Goal: Information Seeking & Learning: Learn about a topic

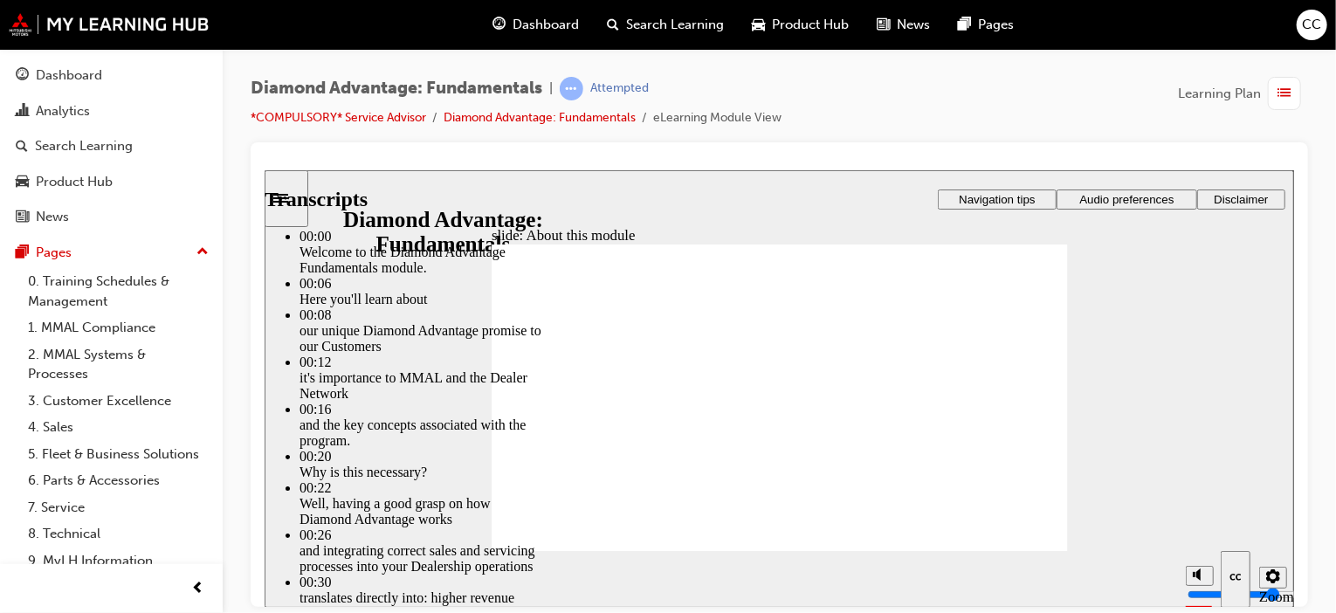
drag, startPoint x: 823, startPoint y: 405, endPoint x: 834, endPoint y: 412, distance: 12.6
type input "16"
type input "9"
type input "16"
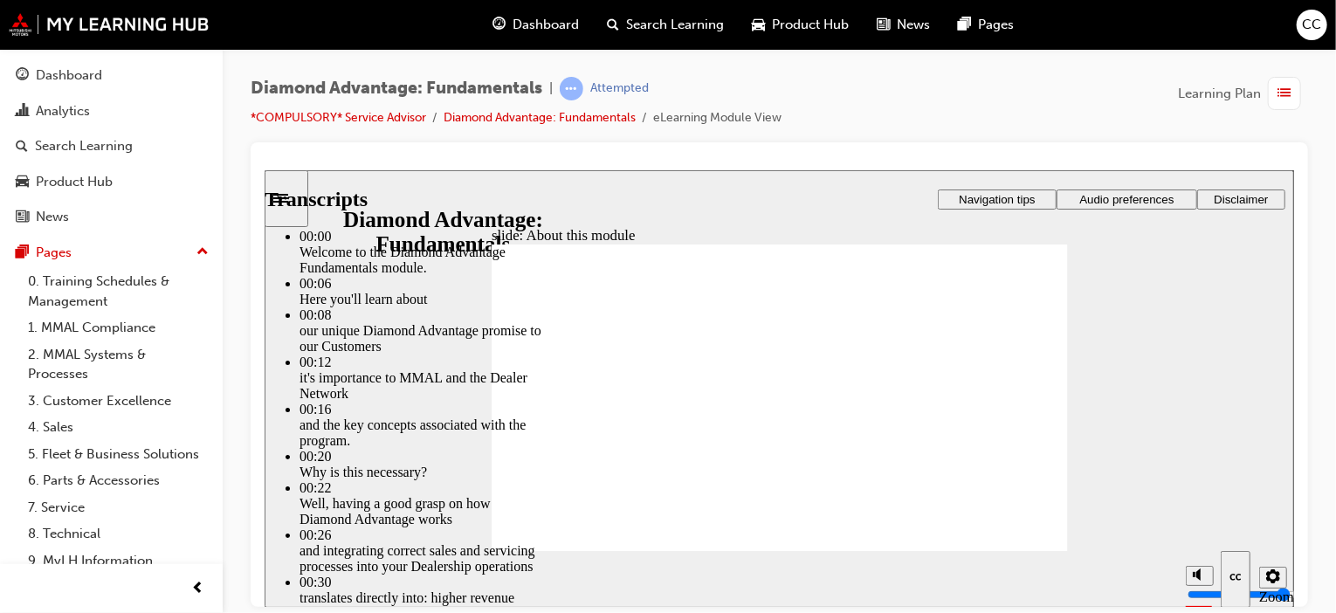
type input "9"
type input "16"
type input "9"
type input "16"
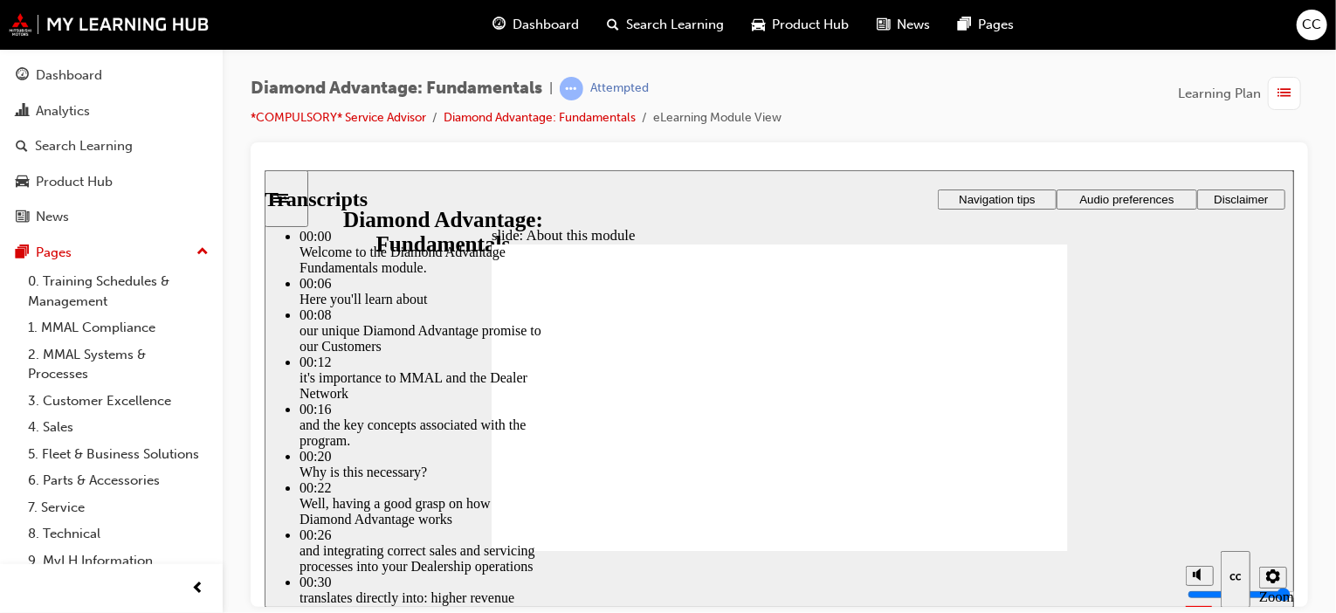
type input "10"
type input "16"
type input "10"
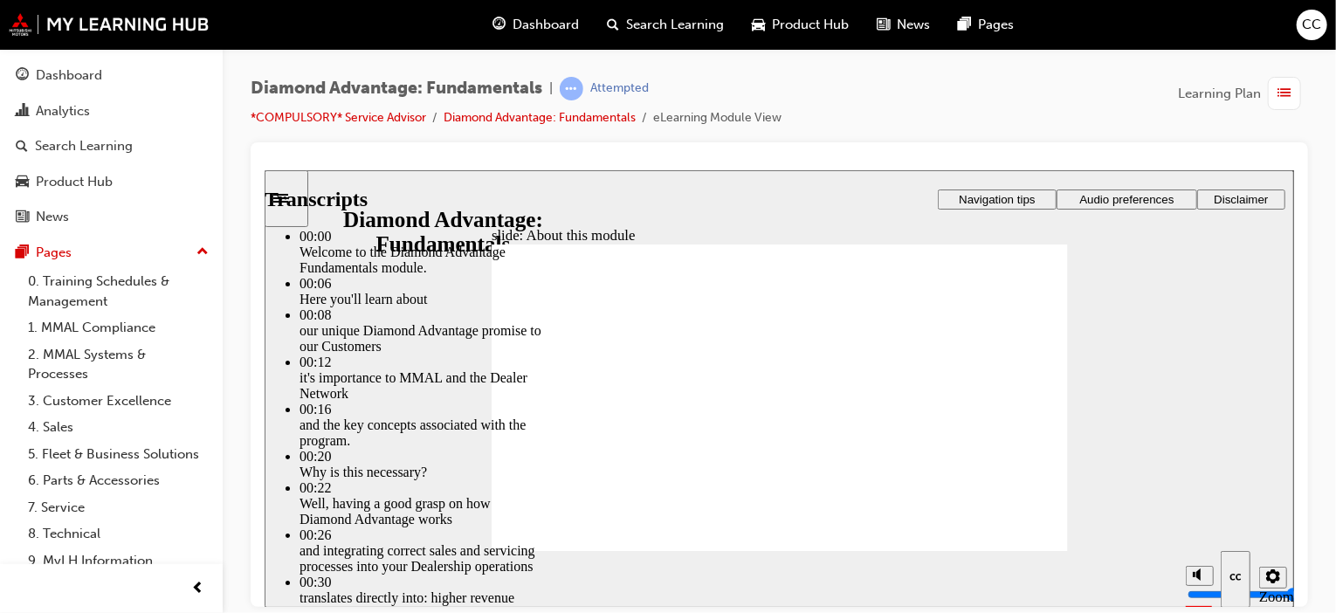
drag, startPoint x: 799, startPoint y: 409, endPoint x: 798, endPoint y: 385, distance: 24.5
click at [1139, 195] on span "Audio preferences" at bounding box center [1125, 198] width 94 height 13
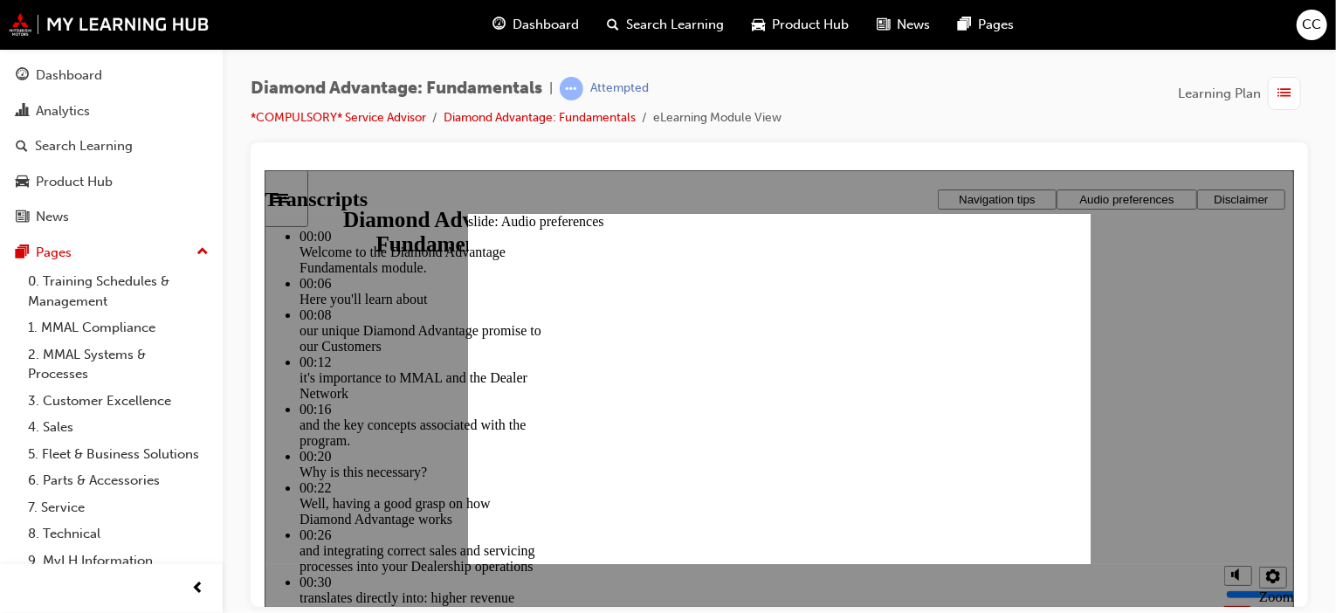
type input "18"
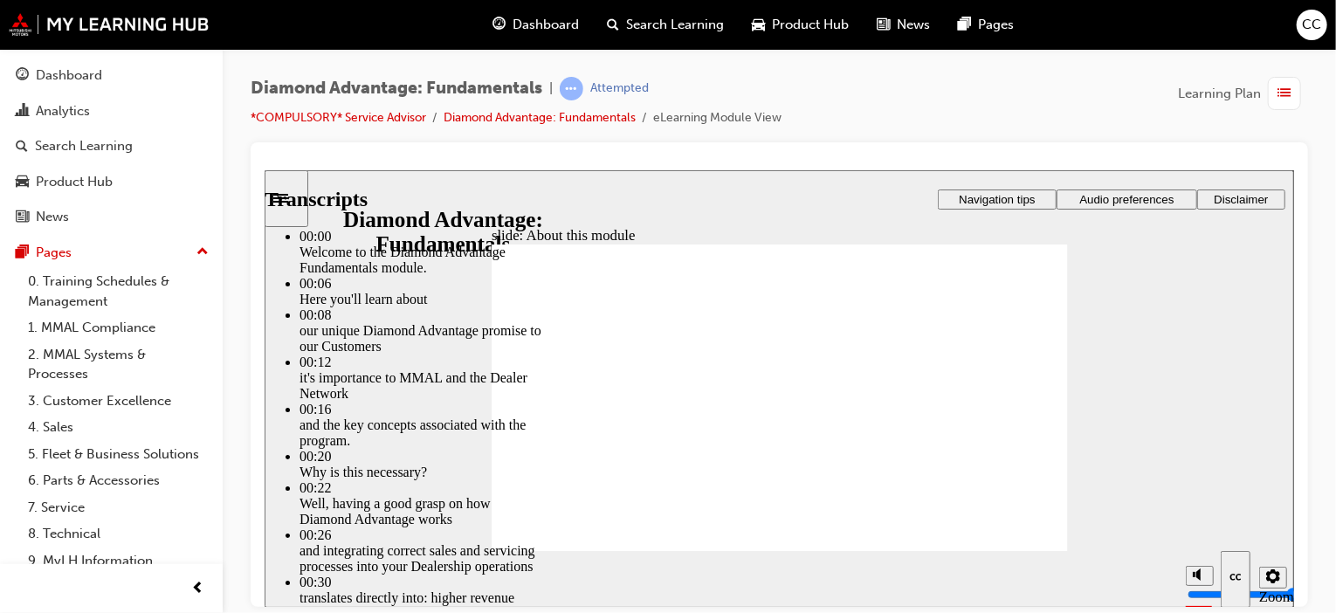
type input "45"
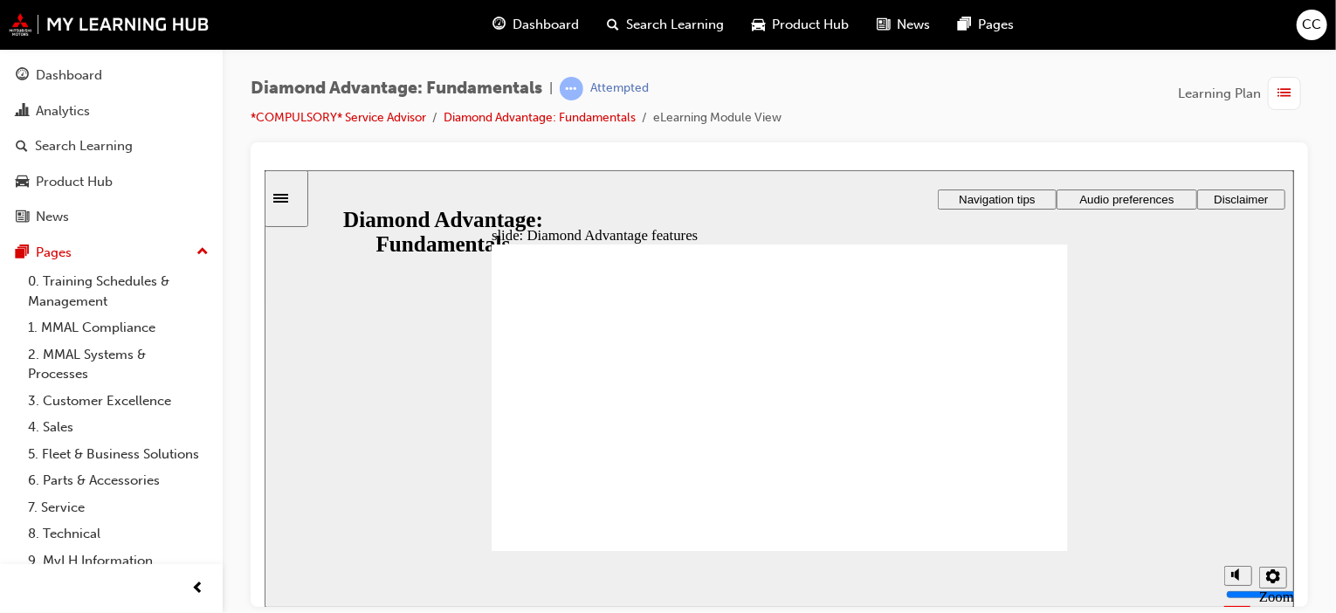
click at [123, 135] on div "Search Learning" at bounding box center [111, 146] width 191 height 22
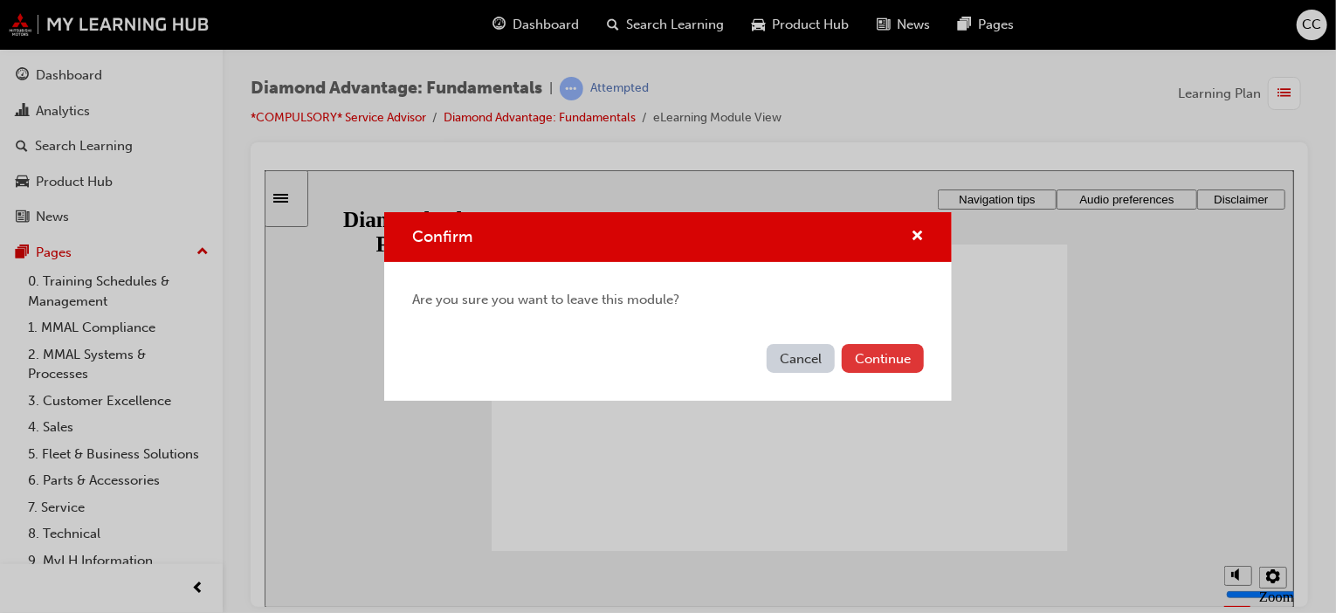
click at [870, 354] on button "Continue" at bounding box center [883, 358] width 82 height 29
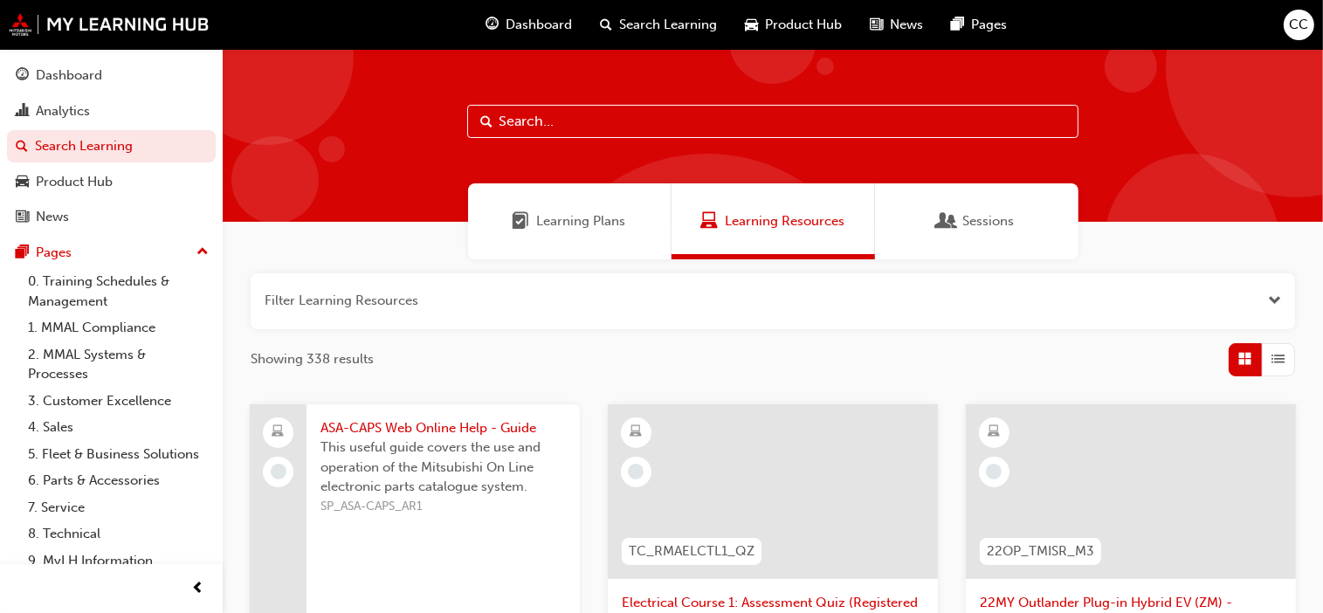
click at [580, 221] on span "Learning Plans" at bounding box center [581, 221] width 89 height 20
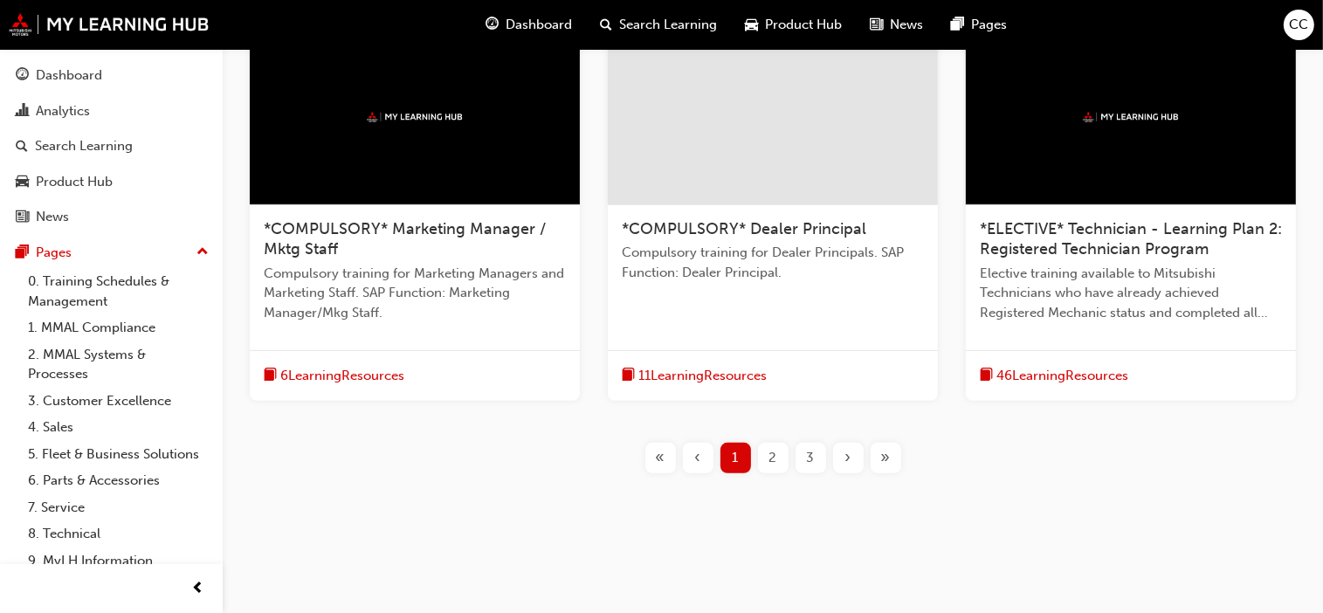
scroll to position [772, 0]
click at [823, 457] on div "3" at bounding box center [810, 458] width 31 height 31
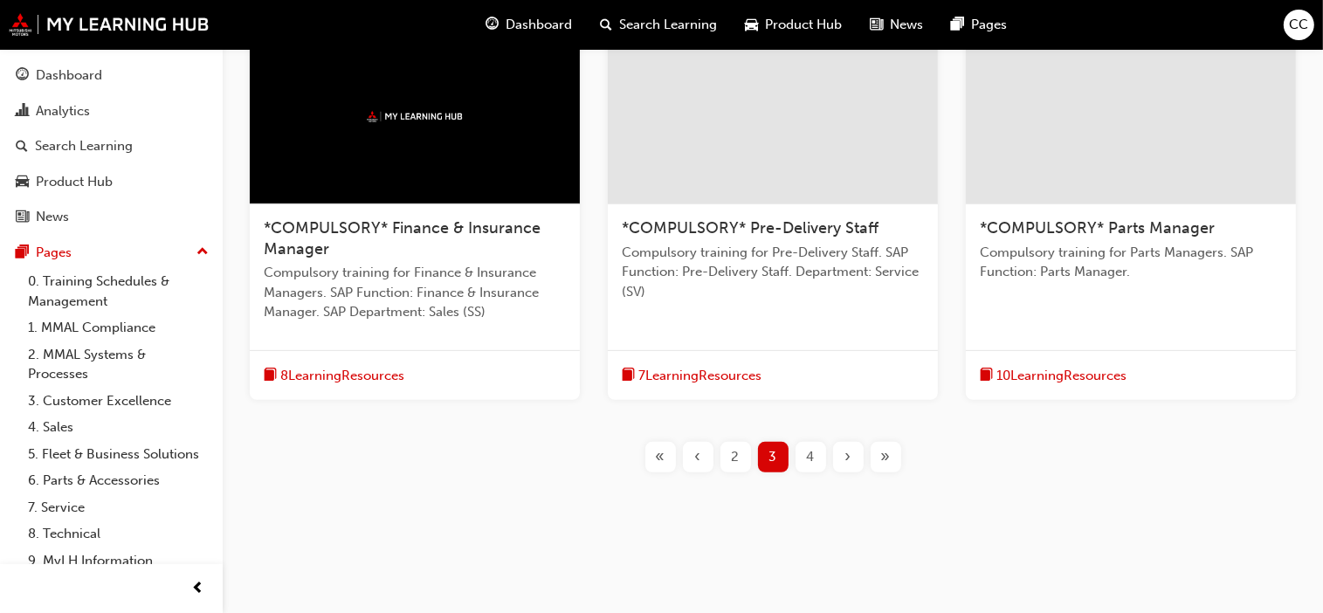
click at [1118, 145] on div at bounding box center [1131, 117] width 330 height 175
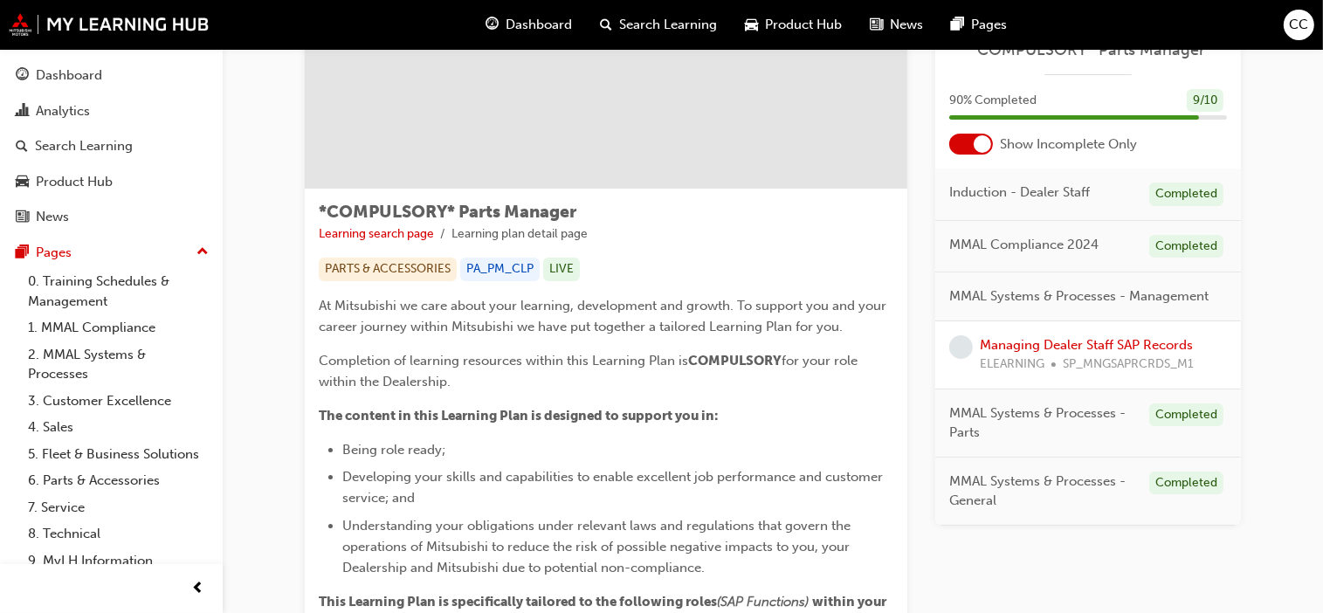
scroll to position [175, 0]
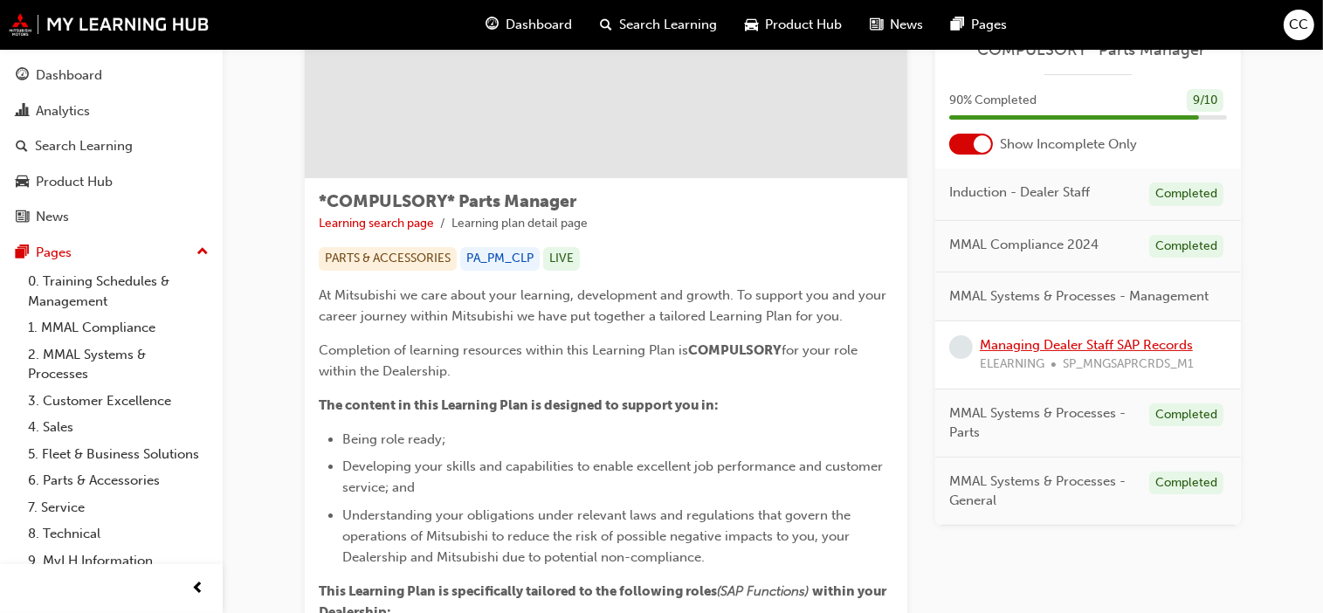
click at [1070, 347] on link "Managing Dealer Staff SAP Records" at bounding box center [1086, 345] width 213 height 16
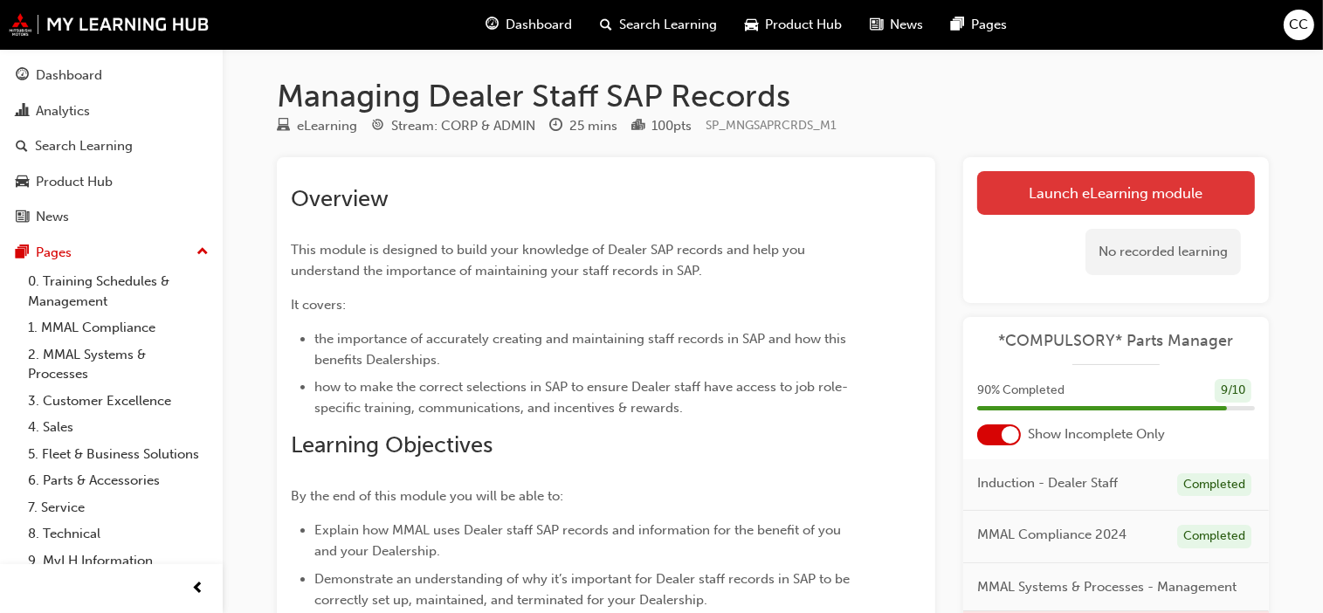
click at [1054, 196] on link "Launch eLearning module" at bounding box center [1116, 193] width 278 height 44
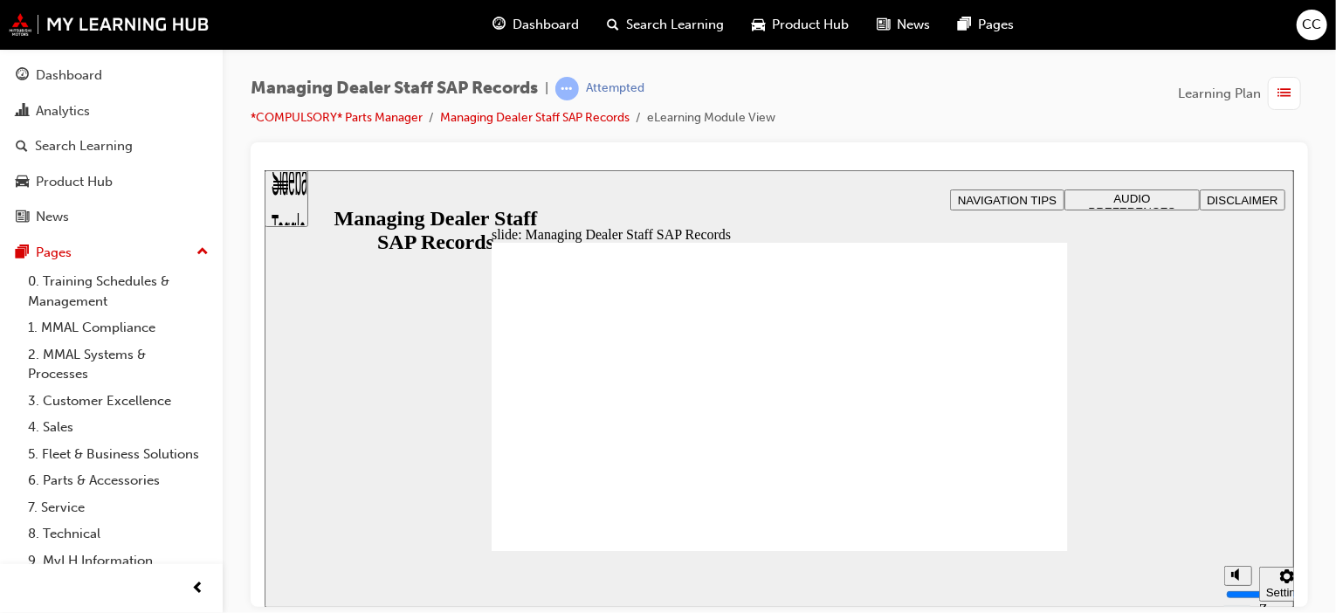
click at [91, 186] on div "Product Hub" at bounding box center [74, 182] width 77 height 20
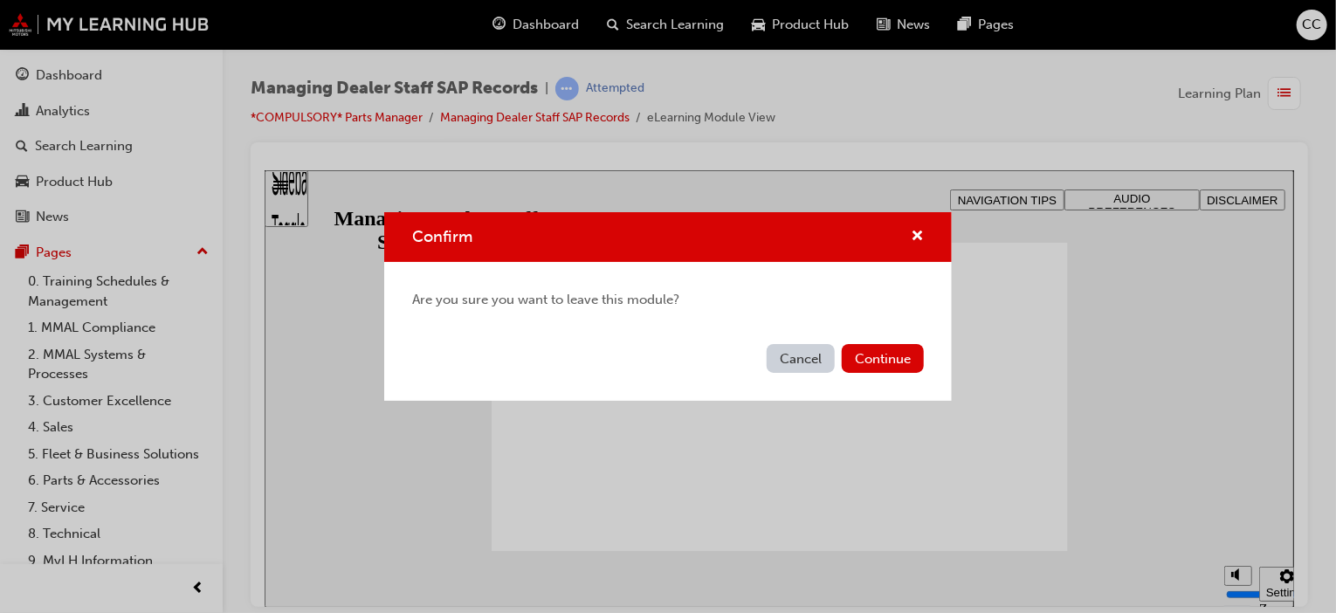
click at [793, 354] on button "Cancel" at bounding box center [801, 358] width 68 height 29
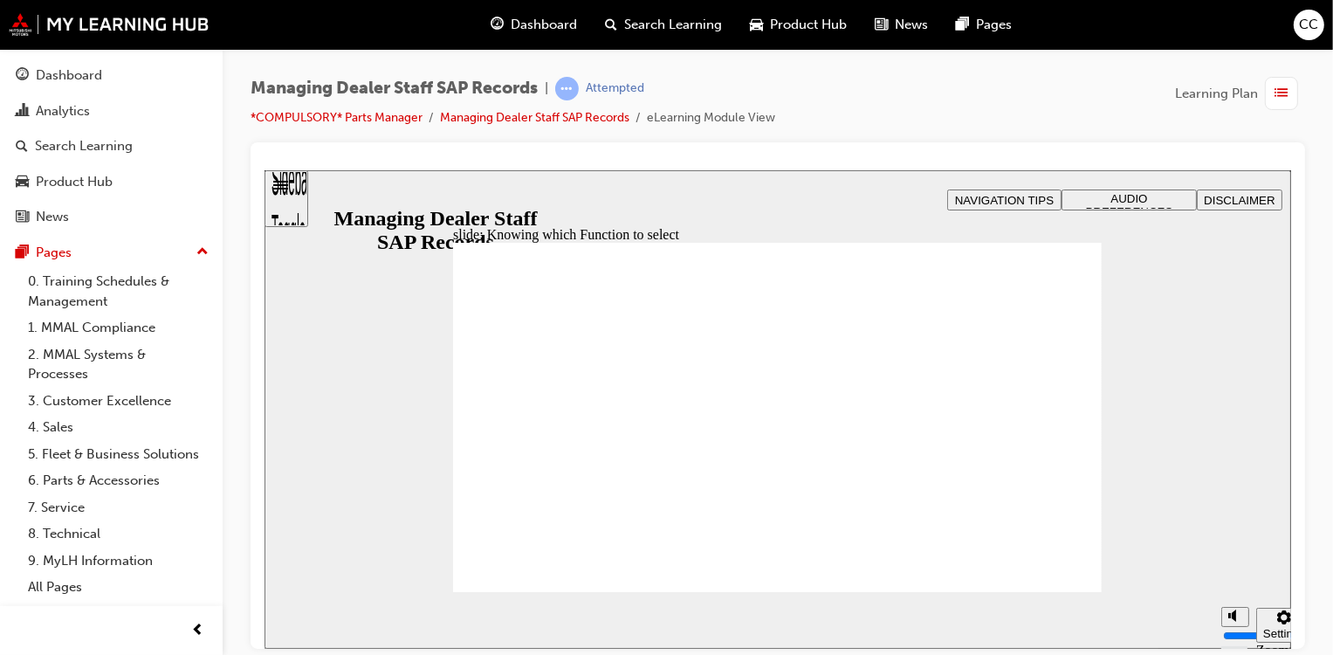
drag, startPoint x: 264, startPoint y: 169, endPoint x: 1117, endPoint y: 552, distance: 934.8
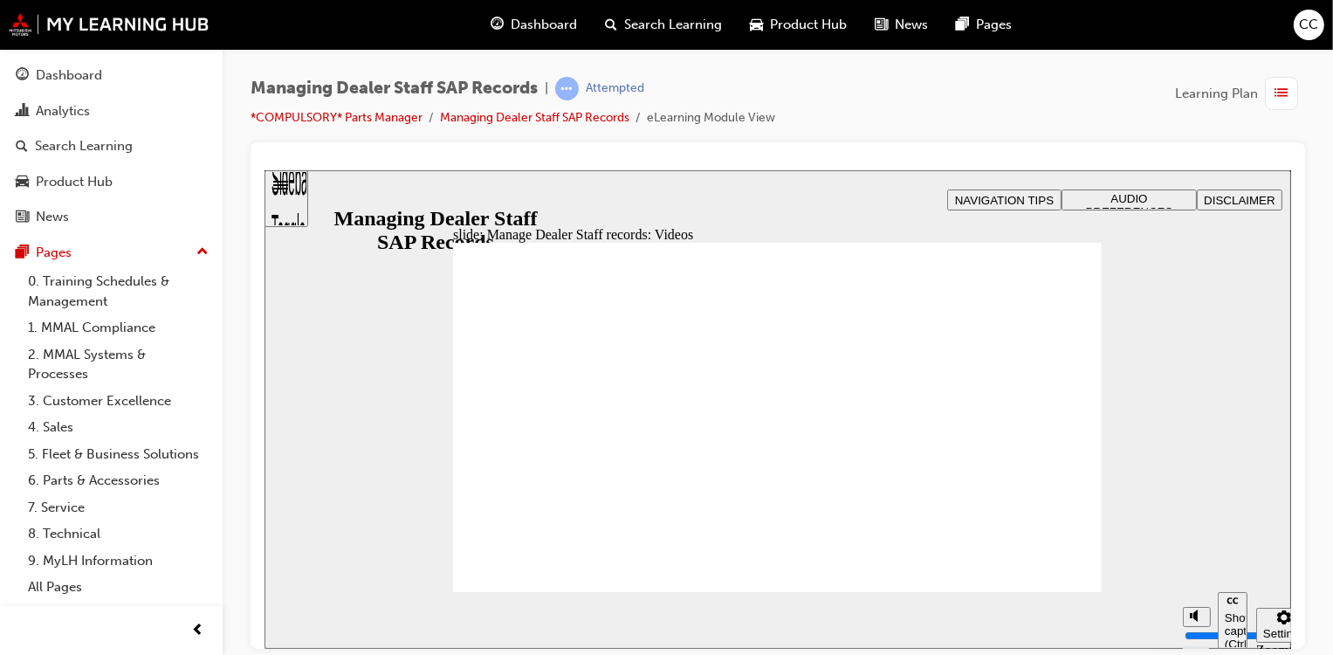
type input "123"
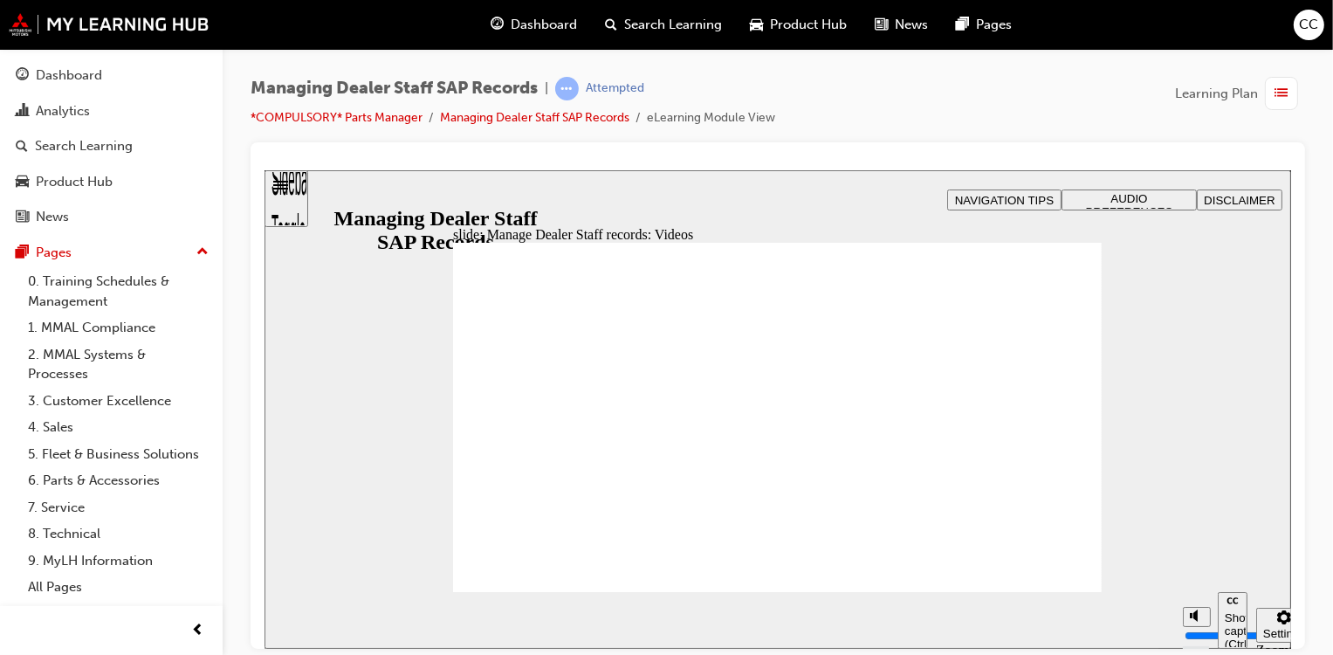
type input "127"
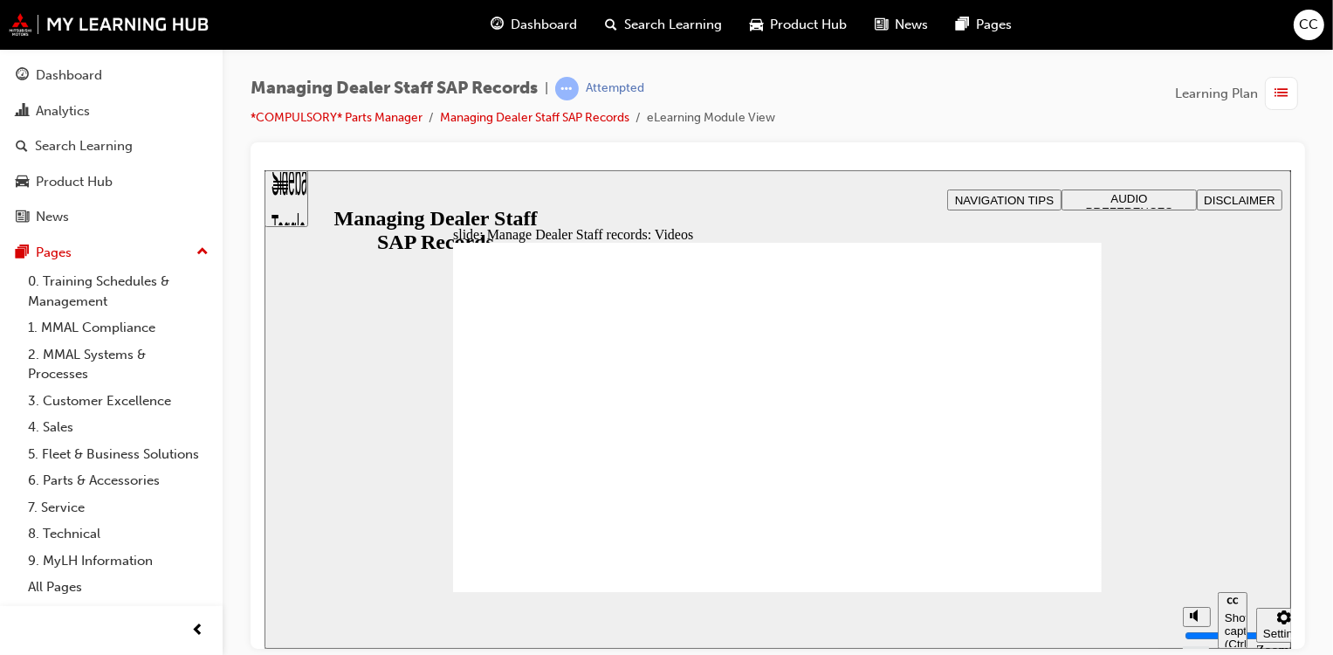
type input "254"
type input "75"
drag, startPoint x: 961, startPoint y: 460, endPoint x: 1108, endPoint y: 452, distance: 146.9
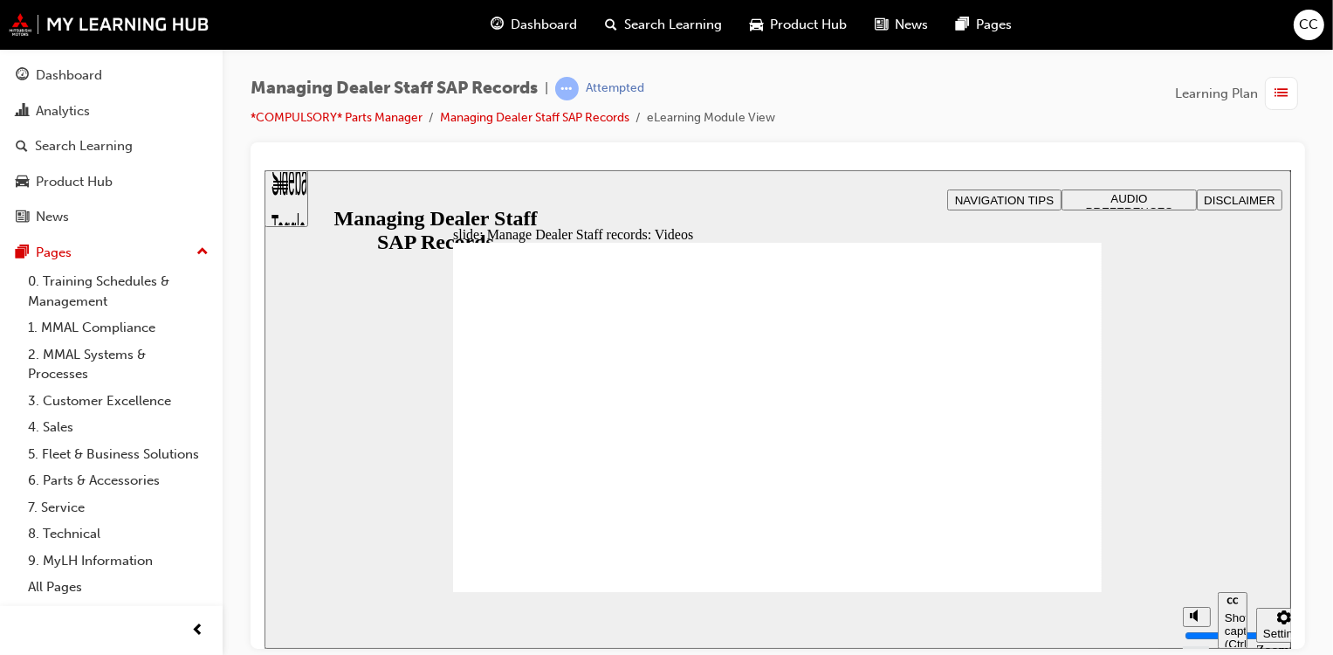
drag, startPoint x: 542, startPoint y: 543, endPoint x: 518, endPoint y: 545, distance: 24.5
type input "144"
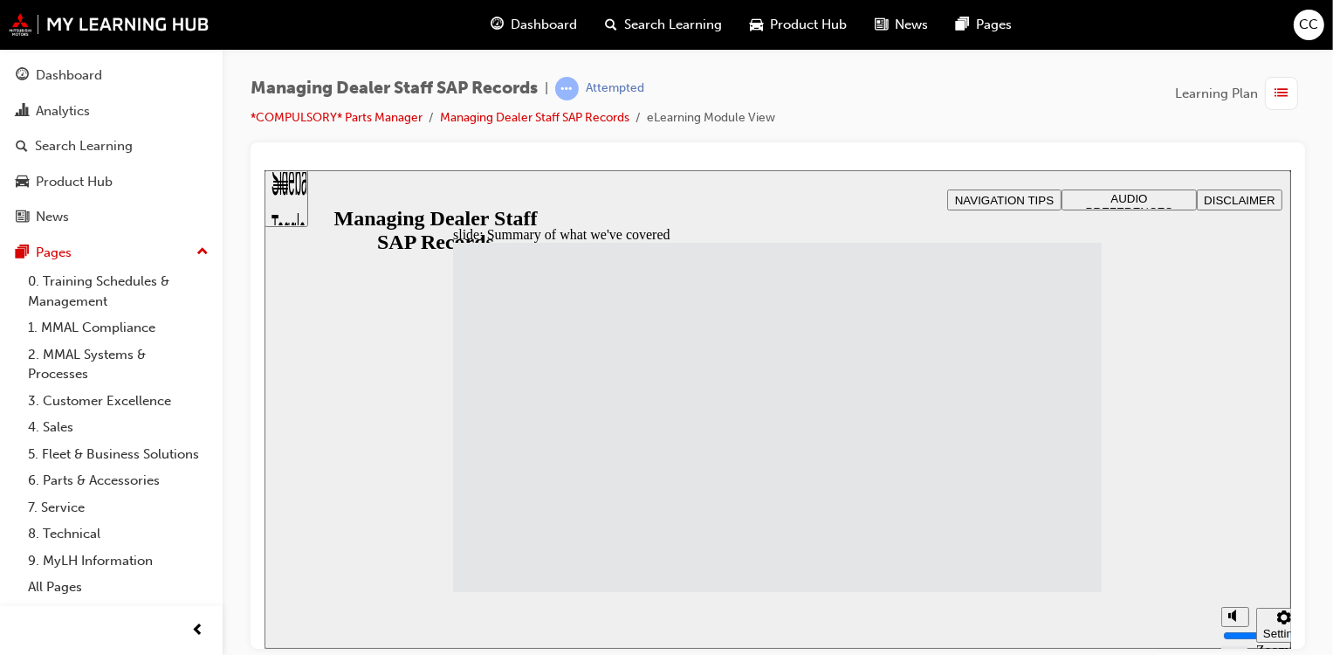
drag, startPoint x: 588, startPoint y: 456, endPoint x: 595, endPoint y: 471, distance: 17.2
